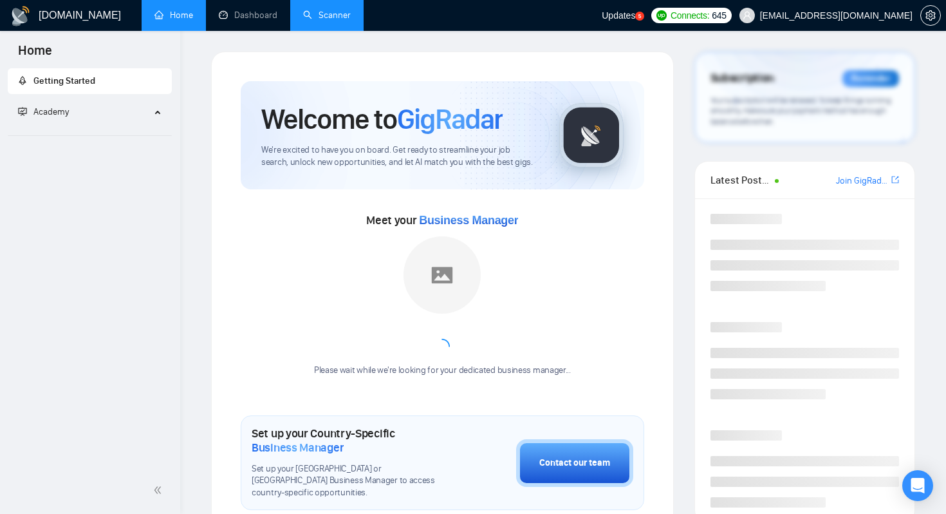
click at [310, 15] on link "Scanner" at bounding box center [327, 15] width 48 height 11
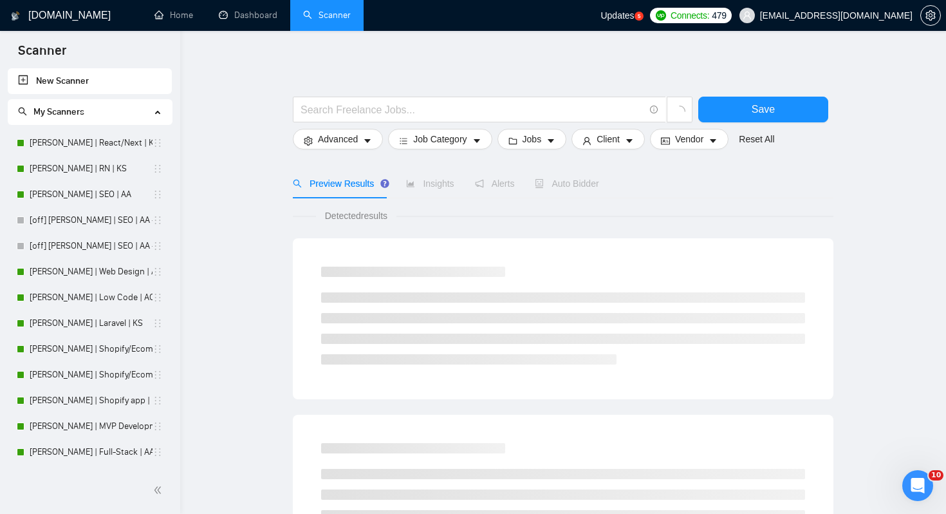
click at [80, 111] on span "My Scanners" at bounding box center [58, 111] width 51 height 11
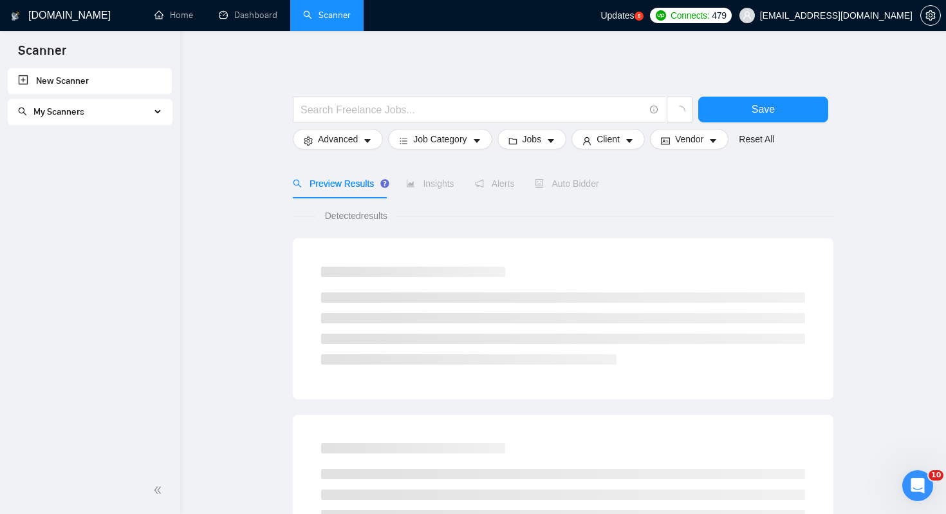
click at [89, 111] on span "My Scanners" at bounding box center [84, 112] width 133 height 26
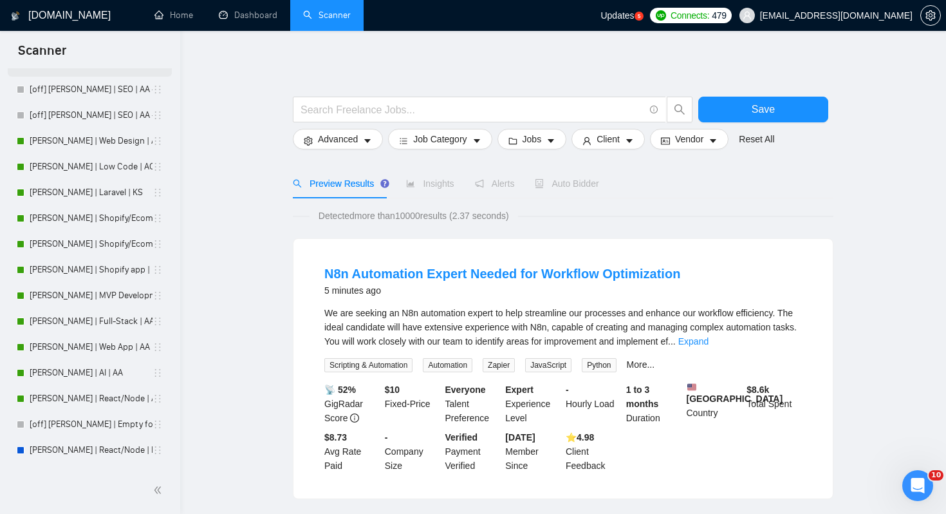
scroll to position [132, 0]
click at [74, 139] on link "[PERSON_NAME] | Web Design | AO" at bounding box center [91, 140] width 123 height 26
click at [68, 162] on link "[PERSON_NAME] | Low Code | AO" at bounding box center [91, 166] width 123 height 26
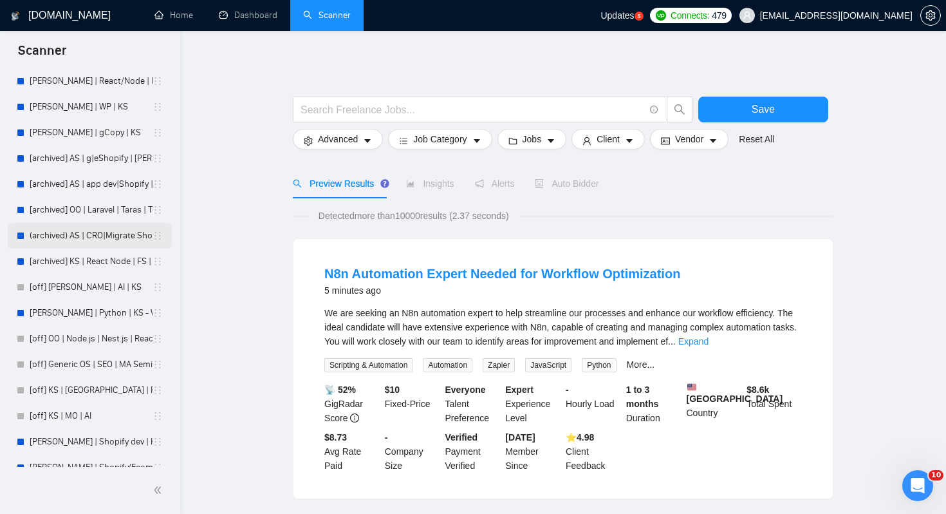
scroll to position [0, 0]
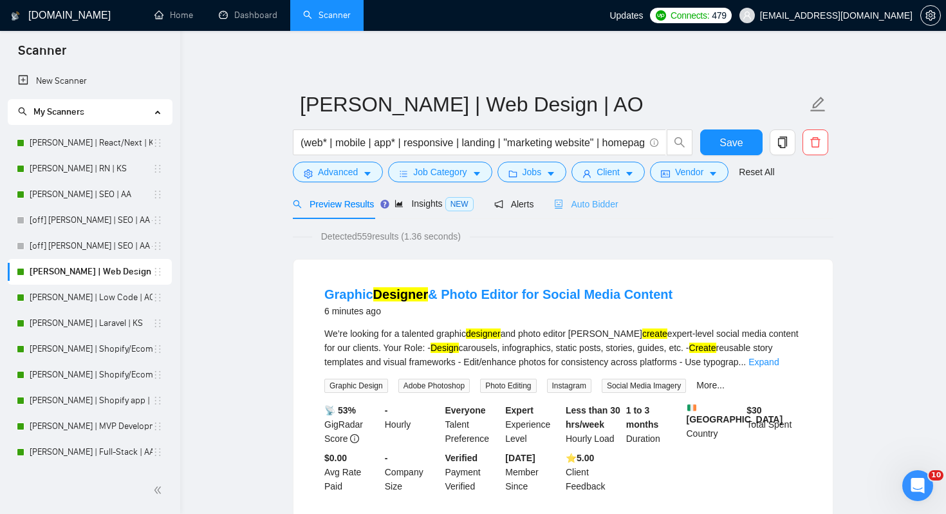
click at [607, 196] on div "Auto Bidder" at bounding box center [586, 204] width 64 height 30
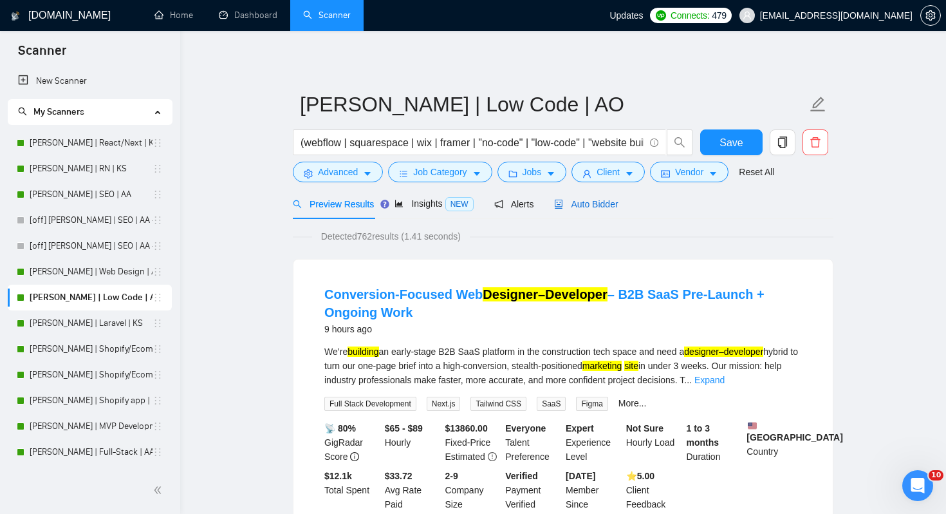
click at [590, 207] on span "Auto Bidder" at bounding box center [586, 204] width 64 height 10
